Goal: Information Seeking & Learning: Learn about a topic

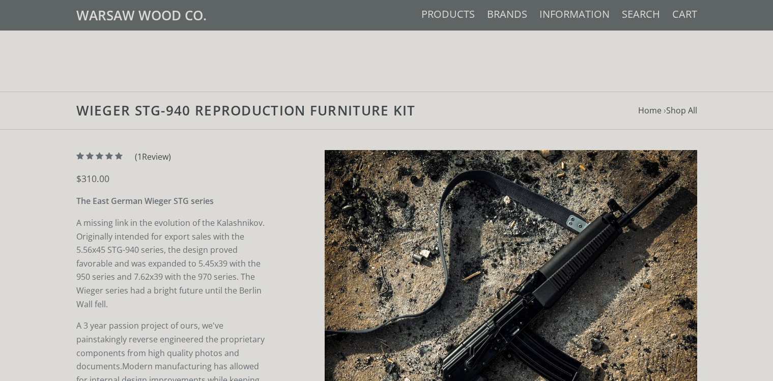
scroll to position [537, 0]
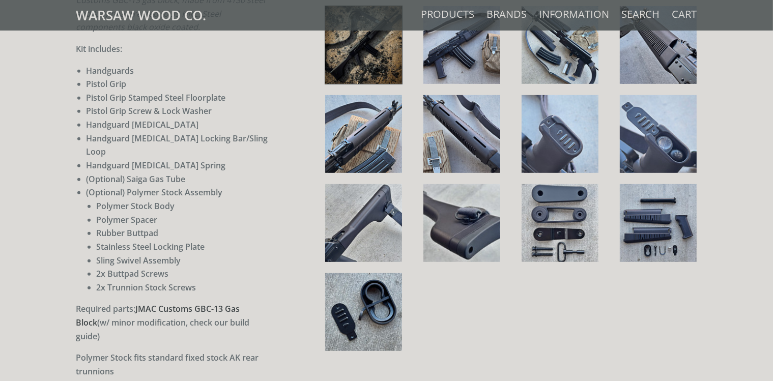
click at [555, 201] on img at bounding box center [559, 223] width 77 height 78
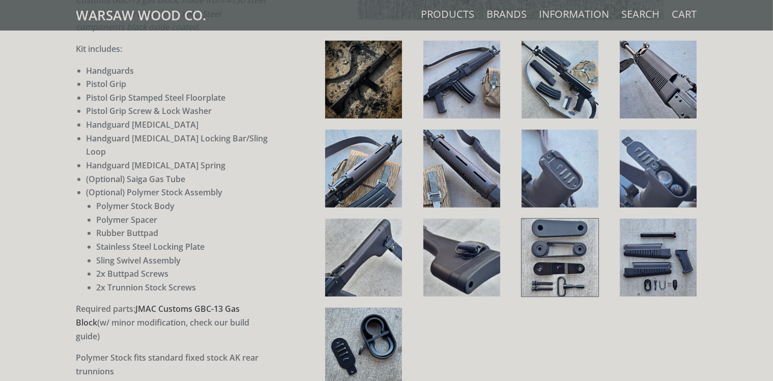
click at [565, 233] on img at bounding box center [559, 258] width 77 height 78
click at [648, 247] on img at bounding box center [658, 258] width 77 height 78
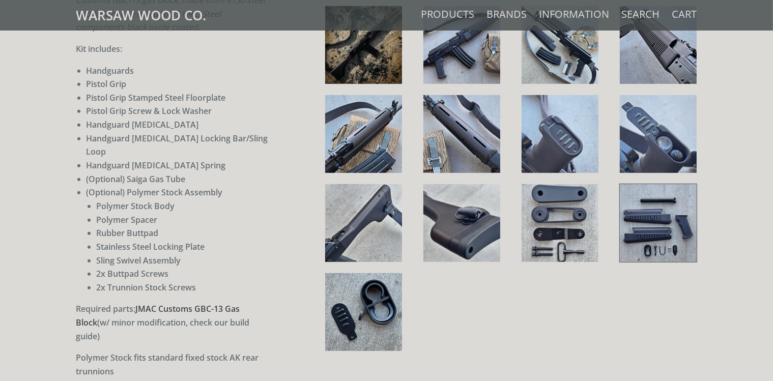
click at [650, 229] on img at bounding box center [658, 223] width 77 height 78
click at [365, 323] on img at bounding box center [363, 312] width 77 height 78
click at [619, 215] on link at bounding box center [658, 223] width 78 height 79
click at [644, 210] on img at bounding box center [658, 223] width 77 height 78
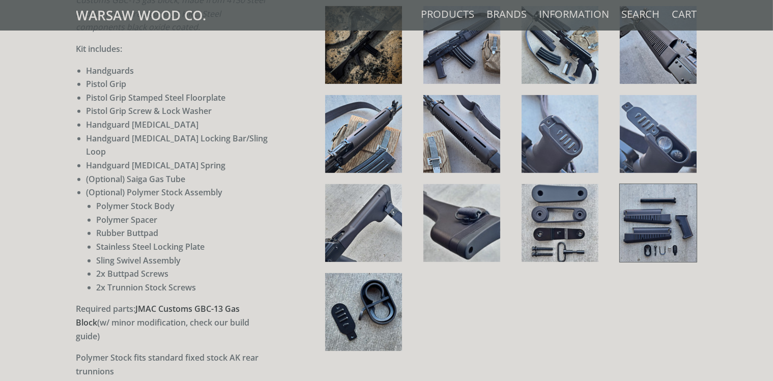
click at [656, 210] on img at bounding box center [658, 223] width 77 height 78
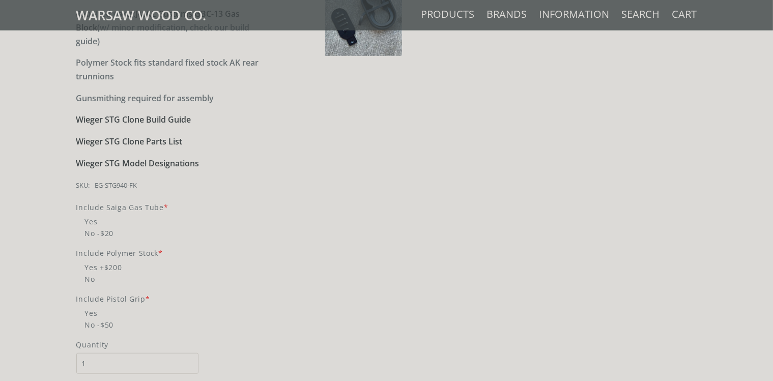
scroll to position [859, 0]
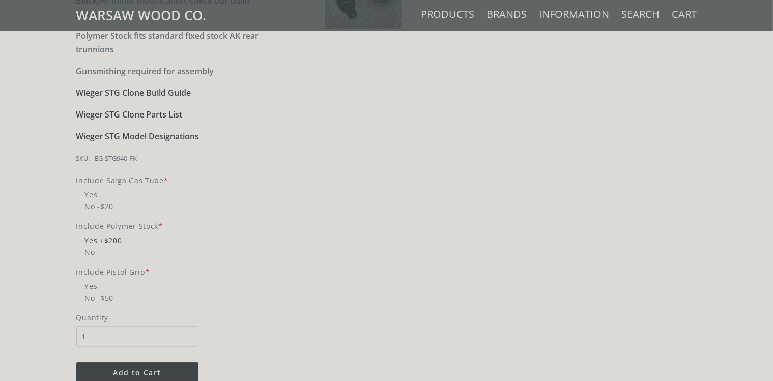
click at [80, 235] on span "Yes +$200" at bounding box center [173, 241] width 195 height 12
click at [80, 235] on input "Yes +$200" at bounding box center [147, 235] width 142 height 1
radio input "true"
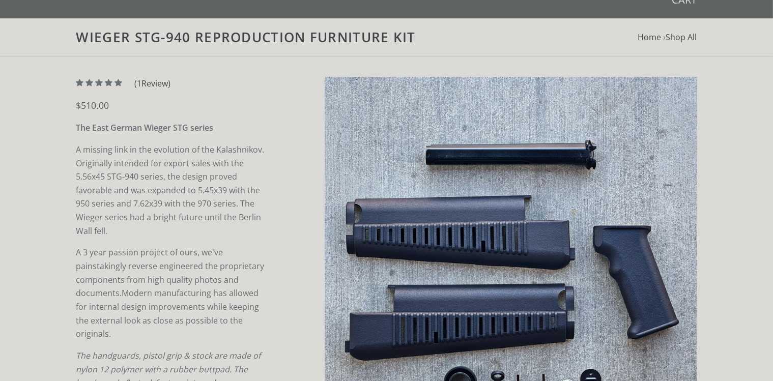
scroll to position [0, 0]
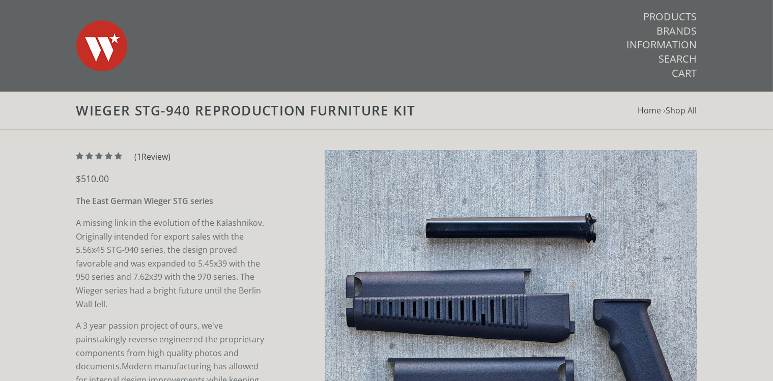
drag, startPoint x: 127, startPoint y: 177, endPoint x: 227, endPoint y: 169, distance: 100.5
click at [128, 177] on div "$510.00" at bounding box center [173, 178] width 195 height 11
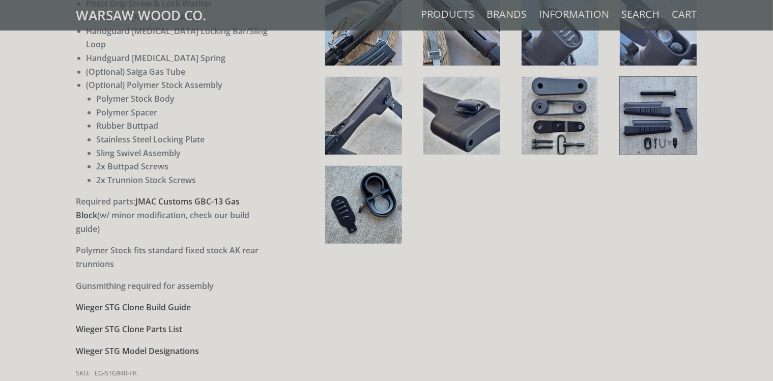
scroll to position [859, 0]
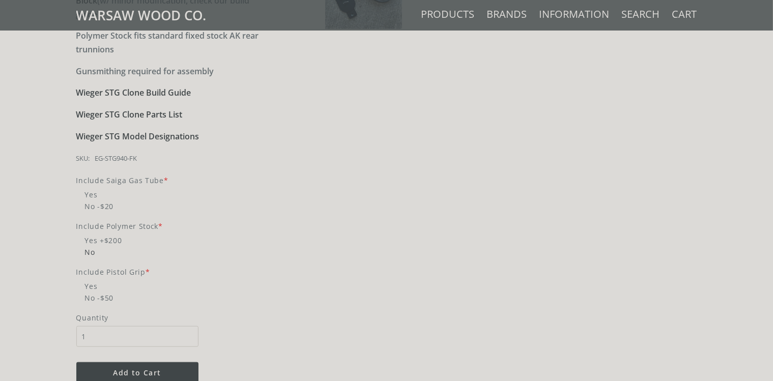
click at [87, 246] on span "No" at bounding box center [173, 252] width 195 height 12
click at [87, 246] on input "No" at bounding box center [147, 246] width 142 height 1
radio input "true"
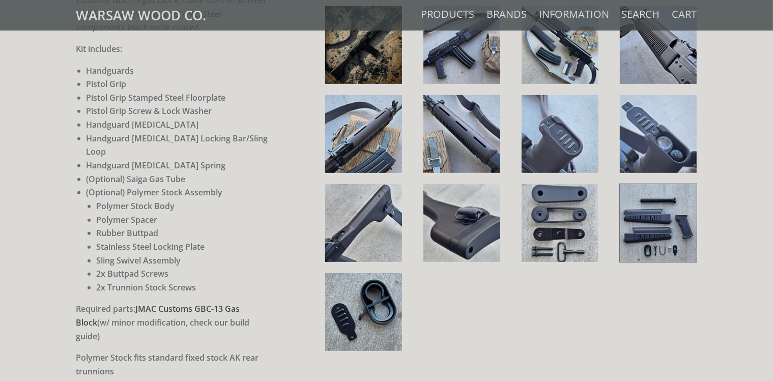
scroll to position [376, 0]
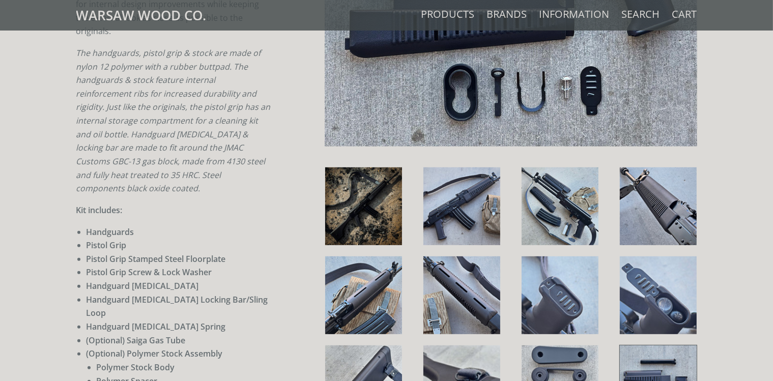
click at [32, 112] on div "5 / 5 ( 1 Review) $310.00 The East German Wieger STG series A missing link in t…" at bounding box center [386, 336] width 773 height 1164
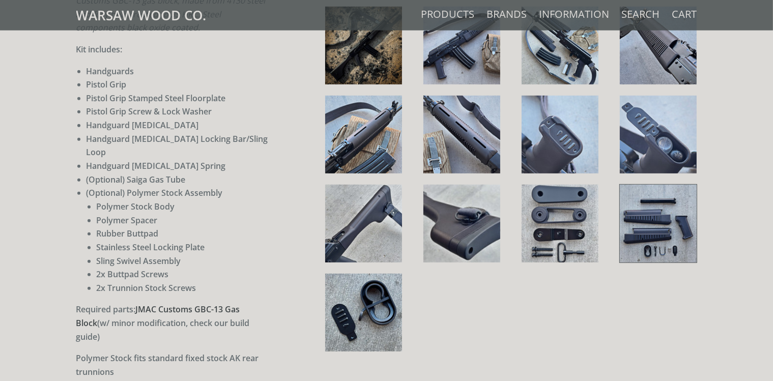
scroll to position [537, 0]
click at [378, 130] on img at bounding box center [363, 134] width 77 height 78
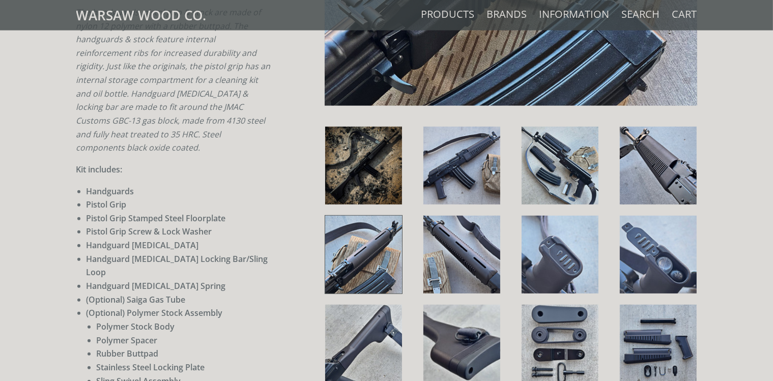
scroll to position [376, 0]
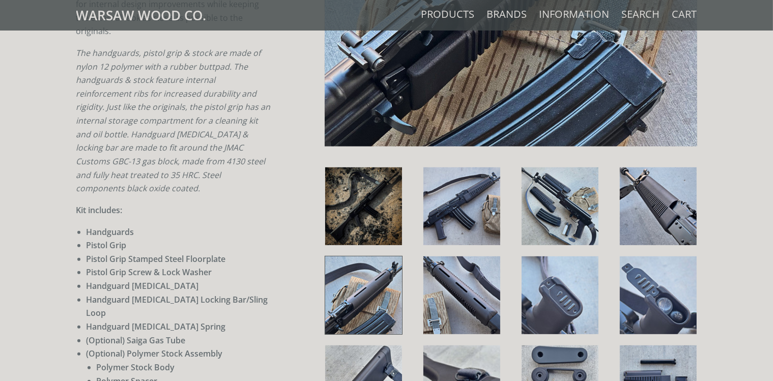
click at [556, 198] on img at bounding box center [559, 206] width 77 height 78
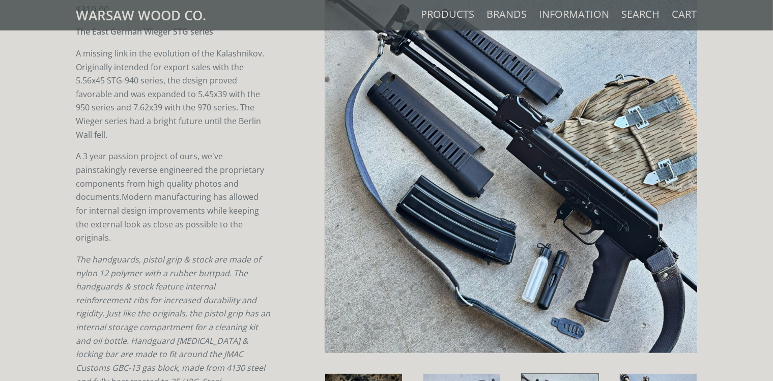
scroll to position [161, 0]
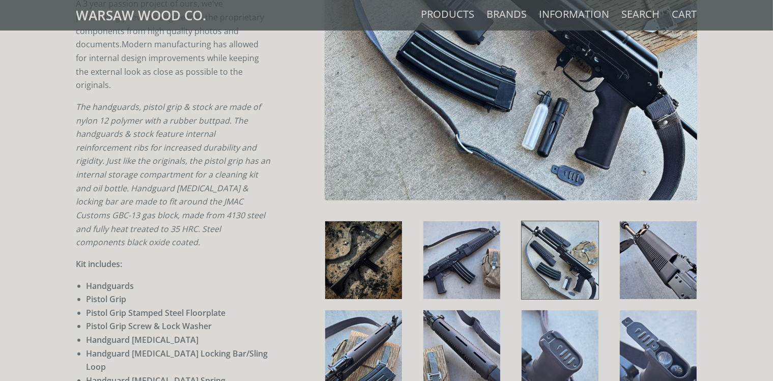
click at [666, 263] on img at bounding box center [658, 260] width 77 height 78
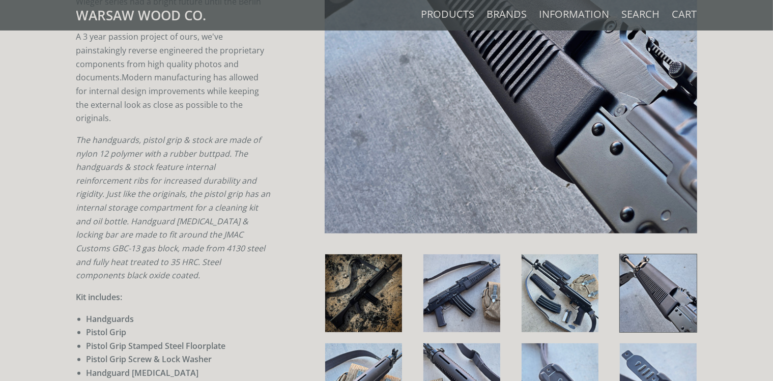
scroll to position [429, 0]
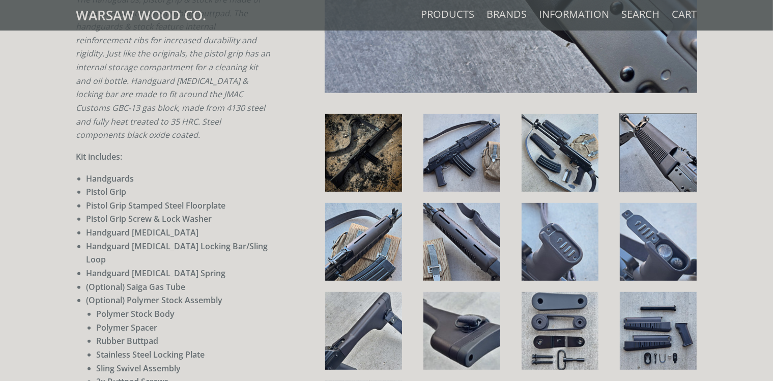
click at [382, 226] on img at bounding box center [363, 242] width 77 height 78
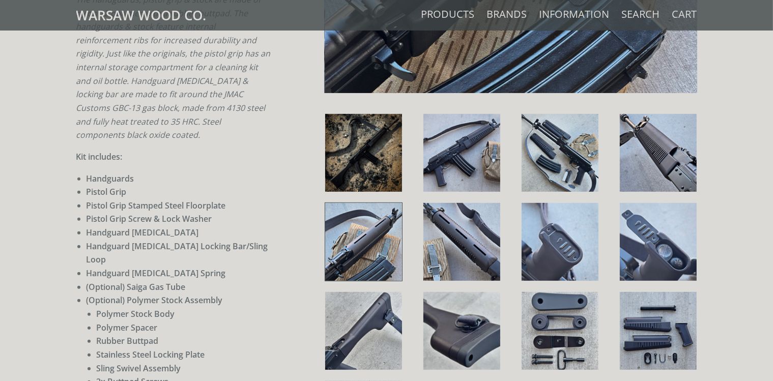
scroll to position [161, 0]
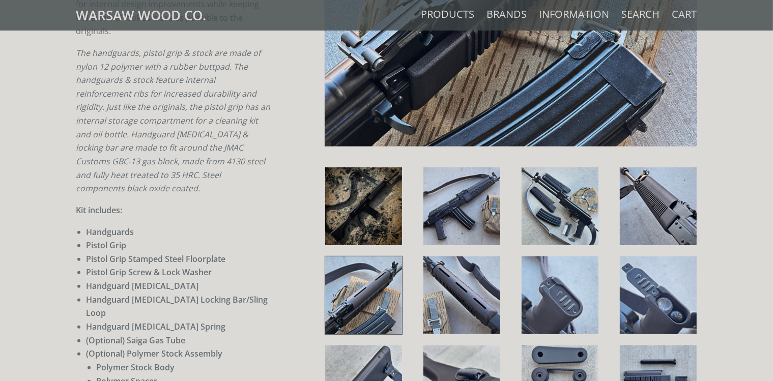
click at [461, 279] on img at bounding box center [461, 295] width 77 height 78
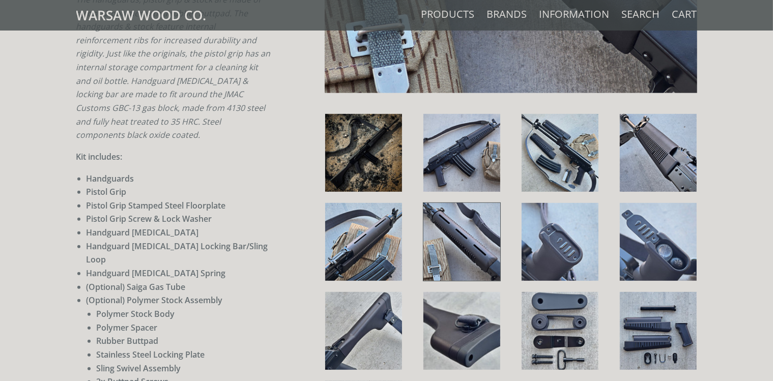
click at [564, 227] on img at bounding box center [559, 242] width 77 height 78
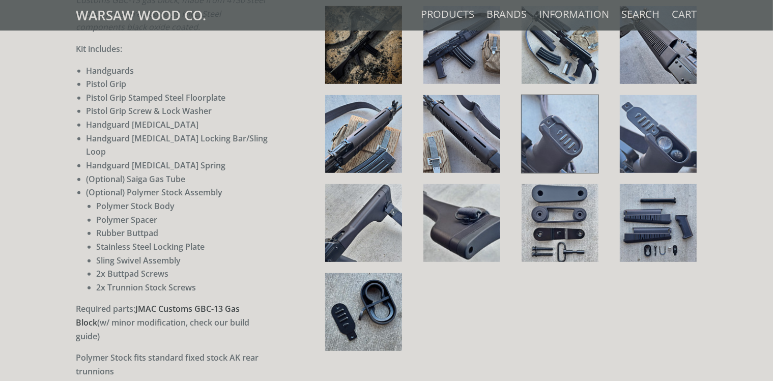
click at [651, 156] on img at bounding box center [658, 134] width 77 height 78
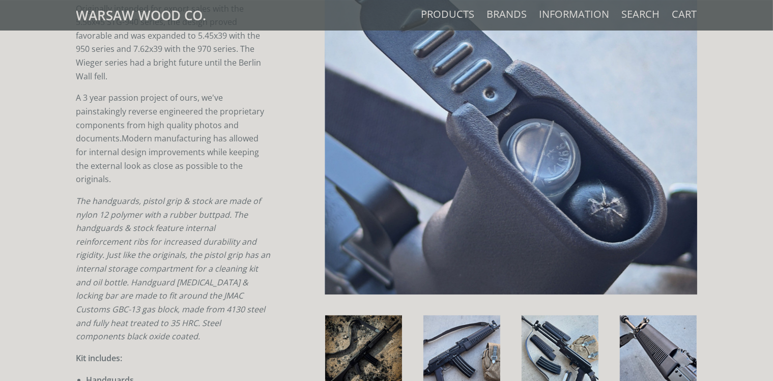
scroll to position [215, 0]
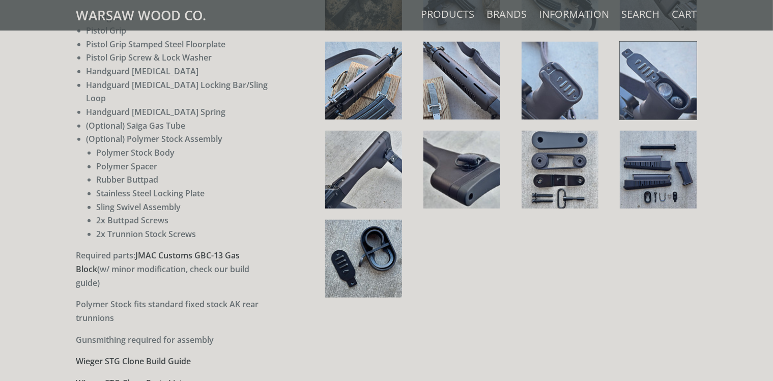
click at [371, 152] on img at bounding box center [363, 170] width 77 height 78
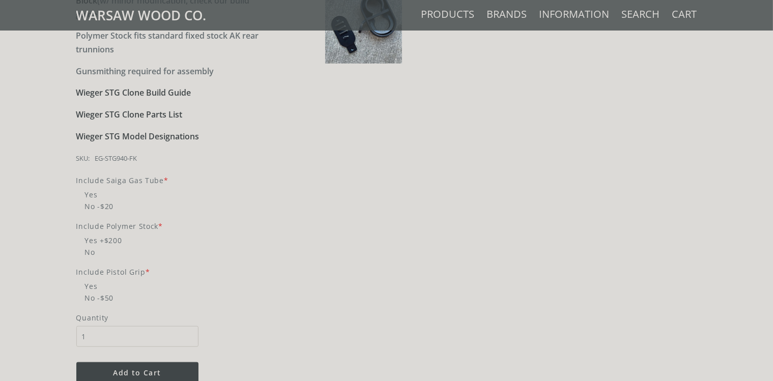
scroll to position [591, 0]
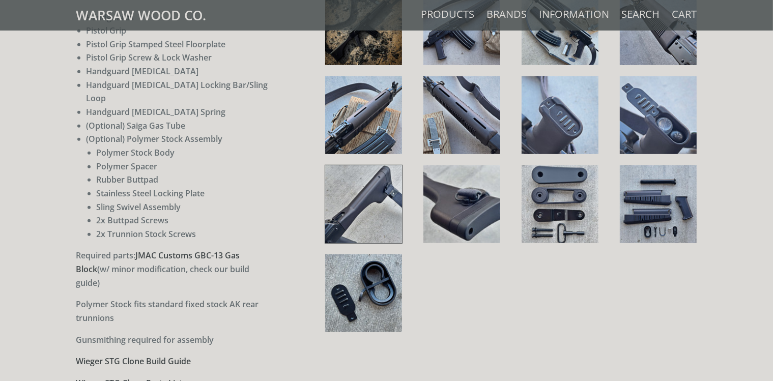
click at [471, 195] on img at bounding box center [461, 204] width 77 height 78
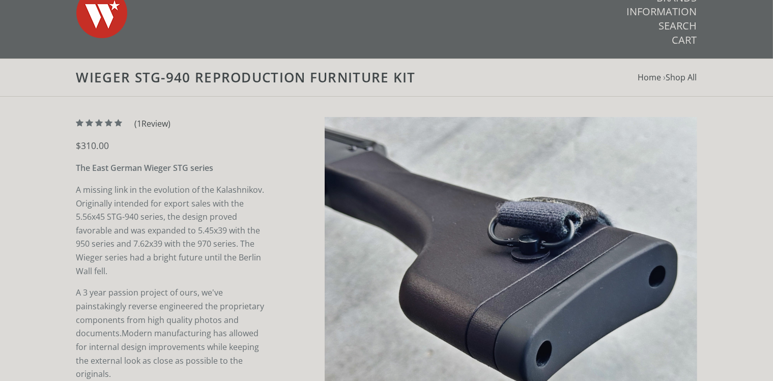
scroll to position [0, 0]
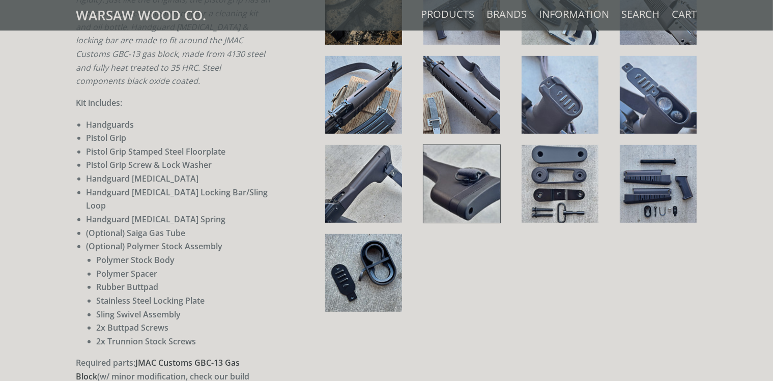
click at [549, 165] on img at bounding box center [559, 184] width 77 height 78
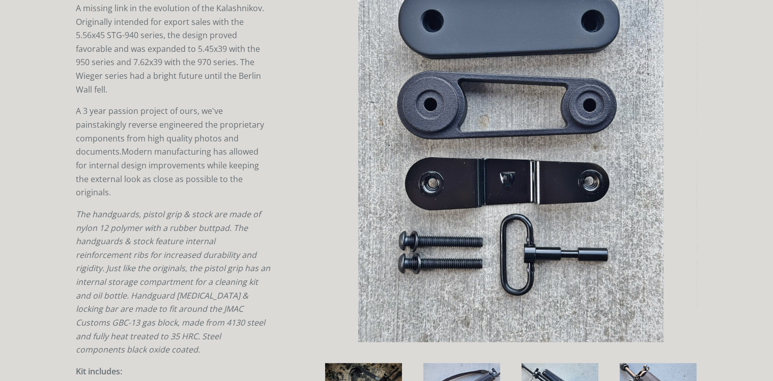
scroll to position [537, 0]
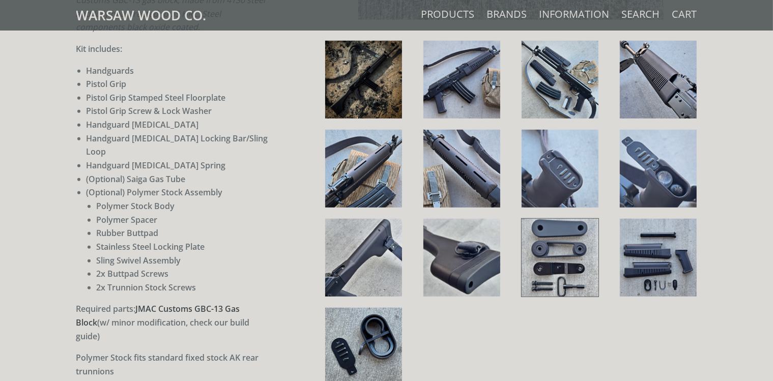
click at [660, 247] on img at bounding box center [658, 258] width 77 height 78
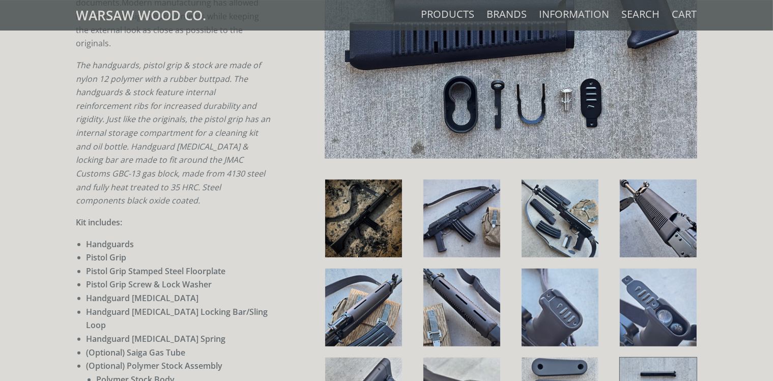
scroll to position [215, 0]
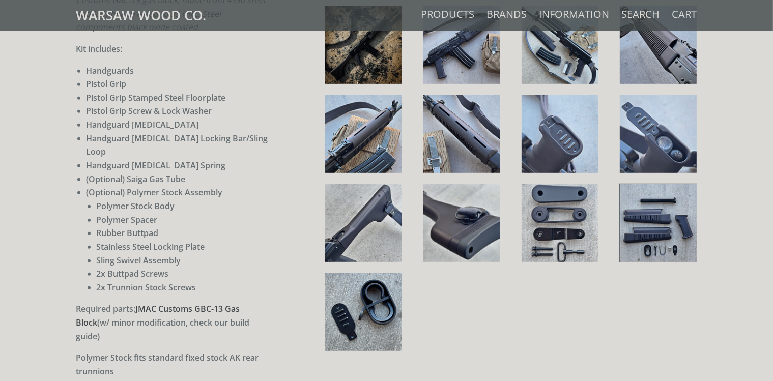
click at [347, 311] on img at bounding box center [363, 312] width 77 height 78
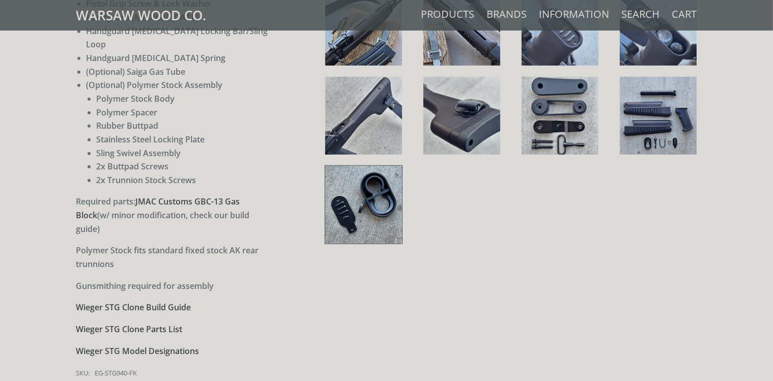
scroll to position [322, 0]
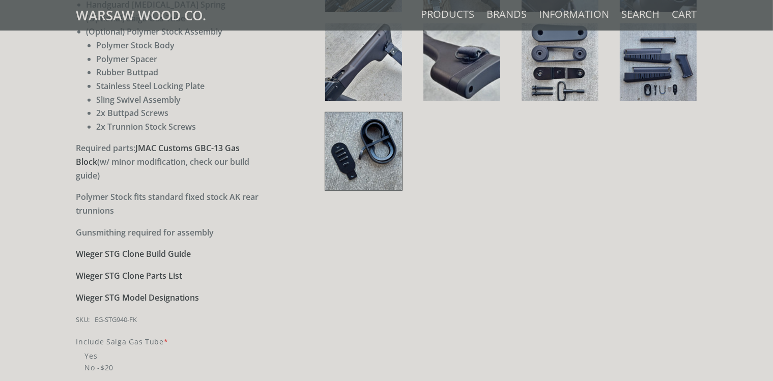
scroll to position [913, 0]
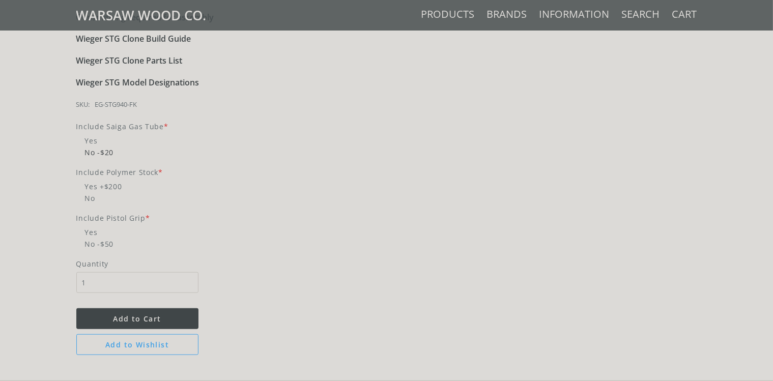
click at [87, 146] on span "No -$20" at bounding box center [173, 152] width 195 height 12
click at [87, 146] on input "No -$20" at bounding box center [147, 146] width 142 height 1
radio input "true"
click at [91, 181] on span "Yes +$200" at bounding box center [173, 187] width 195 height 12
click at [91, 181] on input "Yes +$200" at bounding box center [147, 181] width 142 height 1
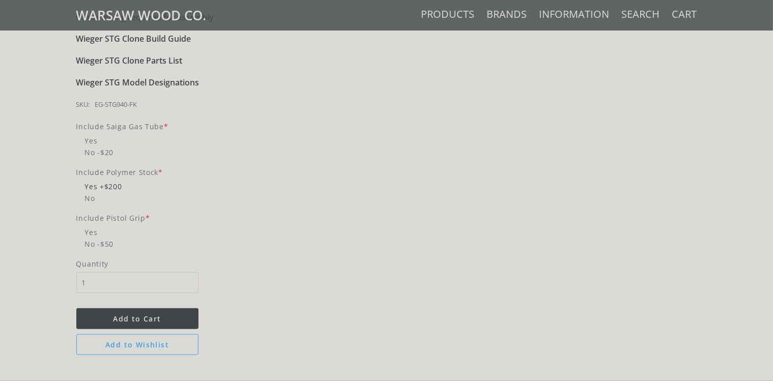
radio input "true"
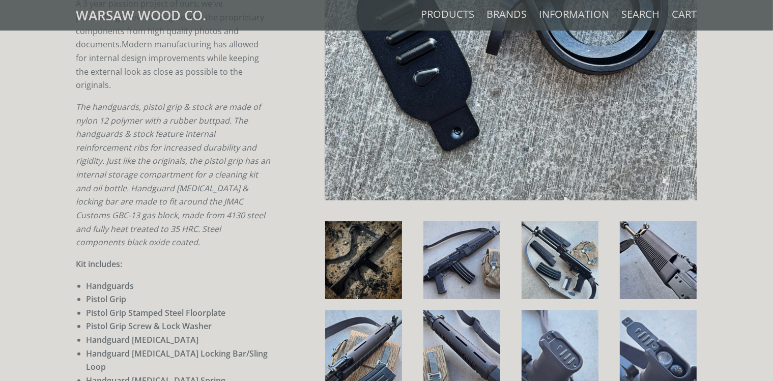
scroll to position [537, 0]
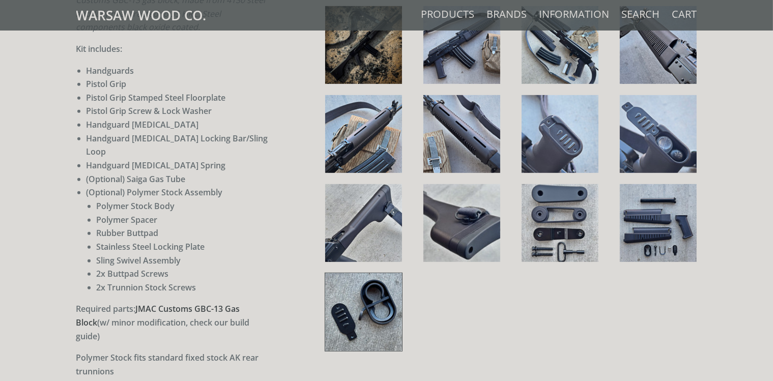
click at [374, 217] on img at bounding box center [363, 223] width 77 height 78
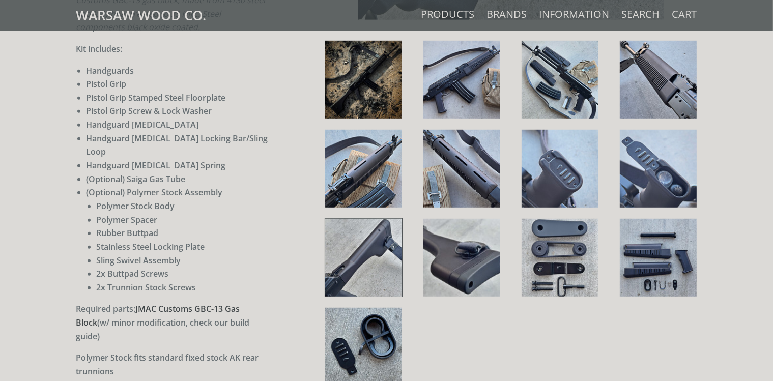
click at [445, 265] on img at bounding box center [461, 258] width 77 height 78
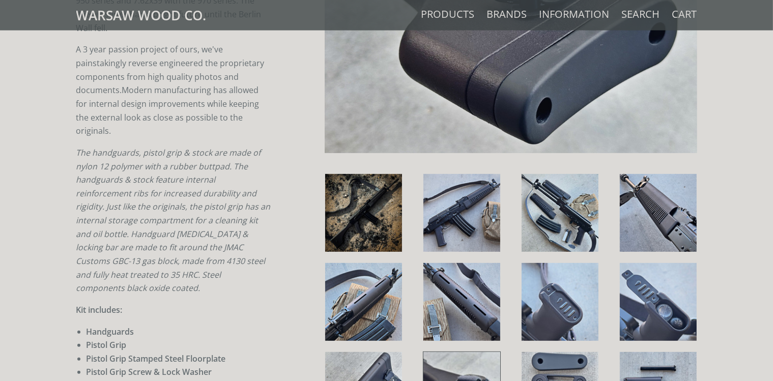
scroll to position [269, 0]
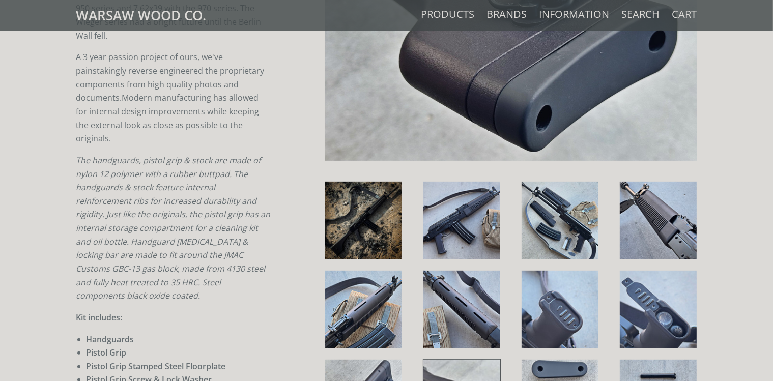
click at [376, 218] on img at bounding box center [363, 221] width 77 height 78
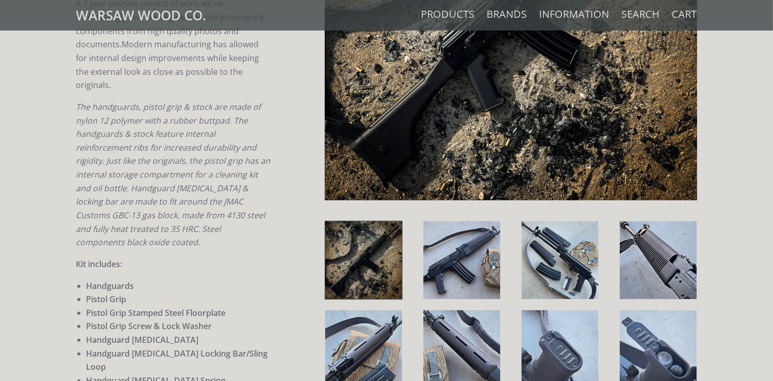
scroll to position [591, 0]
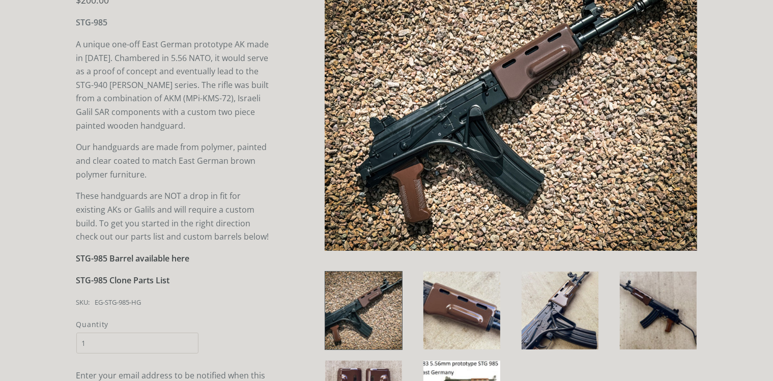
scroll to position [53, 0]
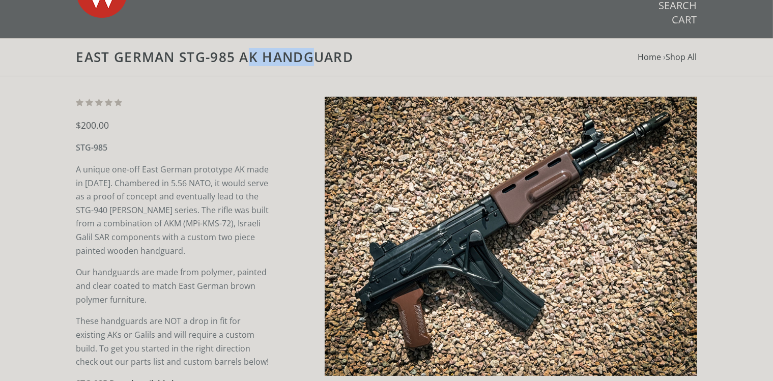
drag, startPoint x: 233, startPoint y: 63, endPoint x: 180, endPoint y: 58, distance: 54.1
click at [180, 58] on h1 "East German STG-985 AK Handguard" at bounding box center [386, 57] width 621 height 17
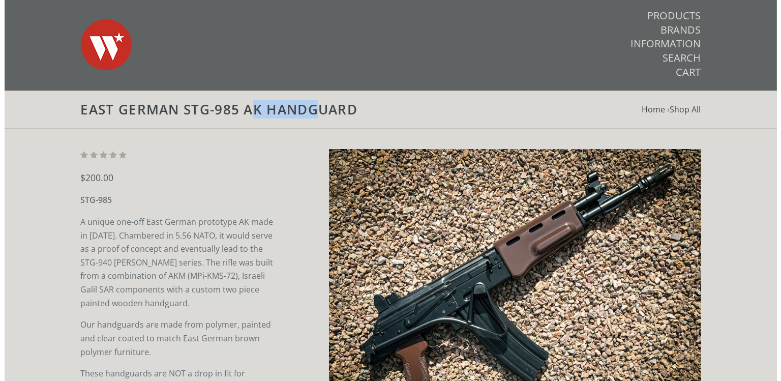
scroll to position [0, 0]
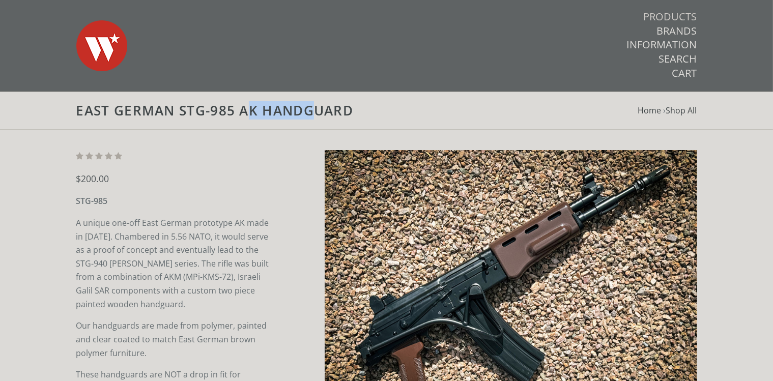
click at [671, 17] on link "Products" at bounding box center [669, 16] width 53 height 13
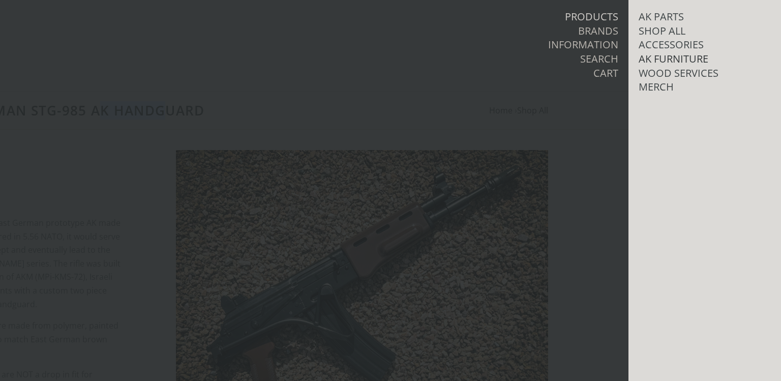
click at [656, 61] on link "AK Furniture" at bounding box center [674, 58] width 70 height 13
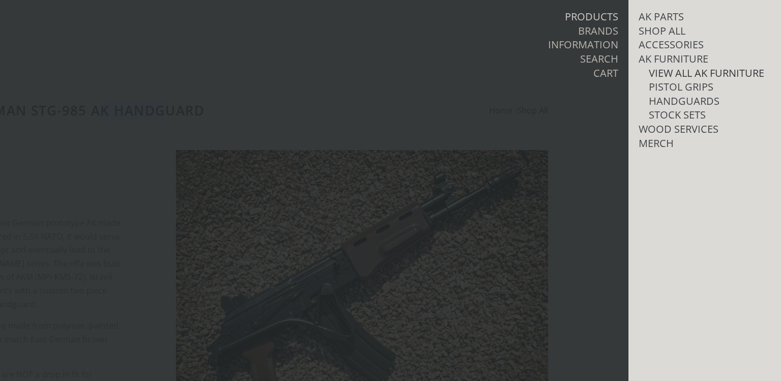
click at [678, 72] on link "View all AK Furniture" at bounding box center [706, 73] width 115 height 13
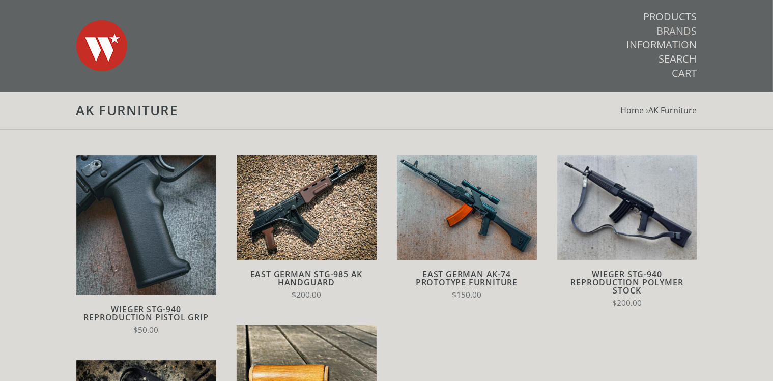
click at [670, 32] on link "Brands" at bounding box center [677, 30] width 40 height 13
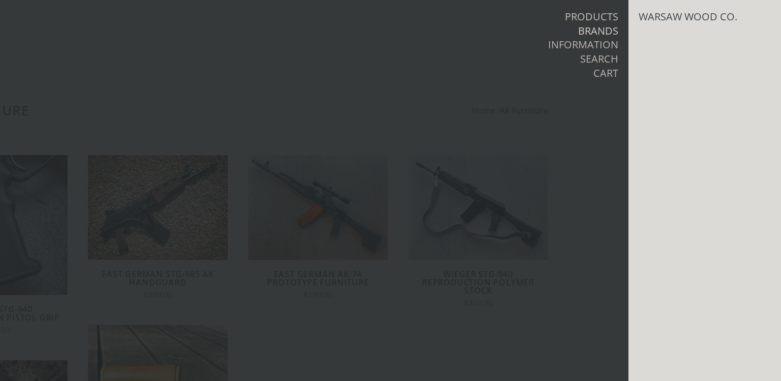
click at [610, 13] on link "Products" at bounding box center [591, 16] width 53 height 13
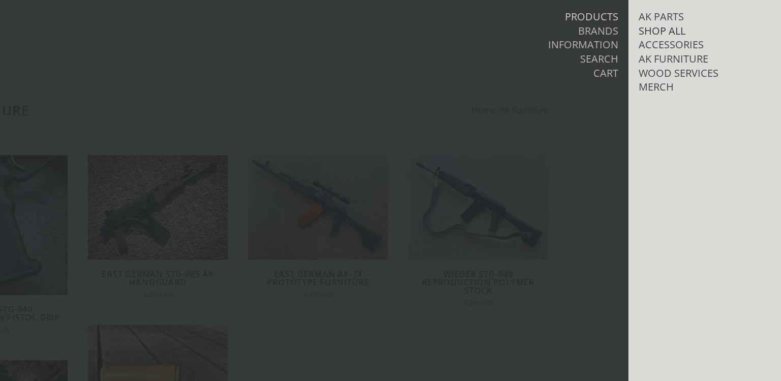
click at [664, 30] on link "Shop All" at bounding box center [662, 30] width 47 height 13
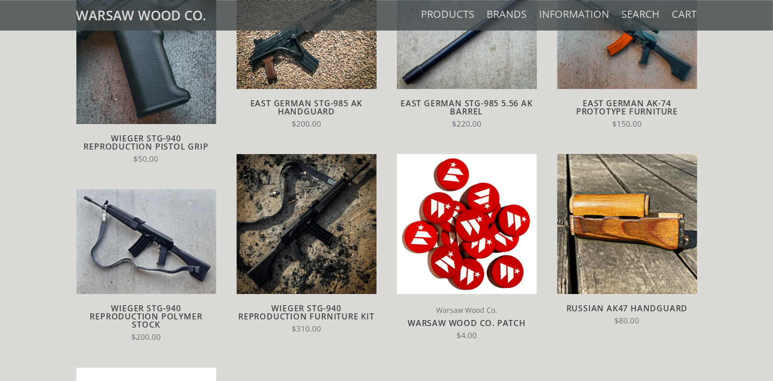
scroll to position [53, 0]
